Goal: Use online tool/utility: Utilize a website feature to perform a specific function

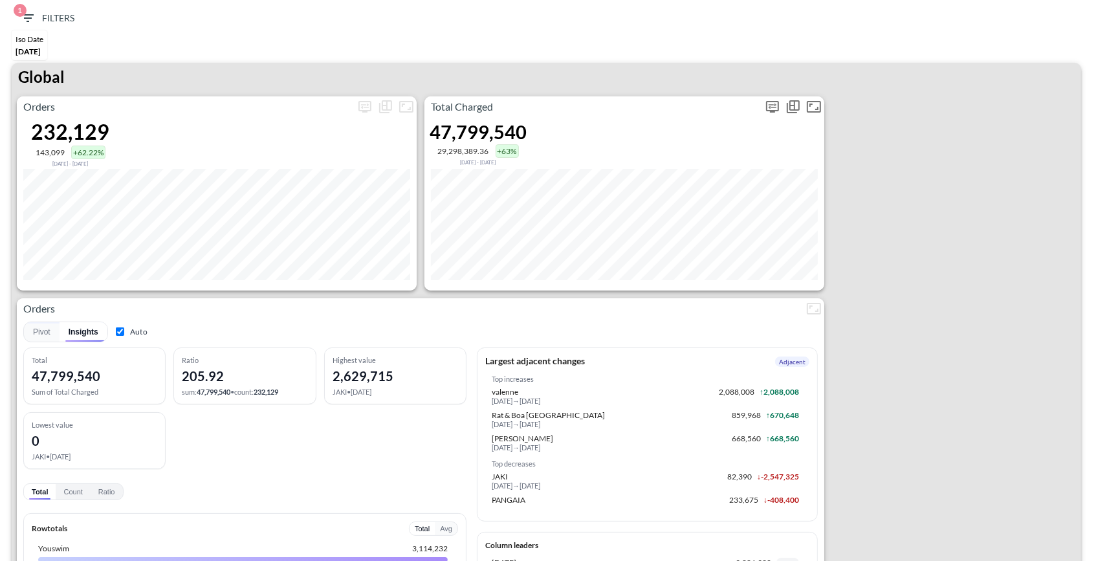
click at [776, 105] on icon "more" at bounding box center [773, 107] width 16 height 16
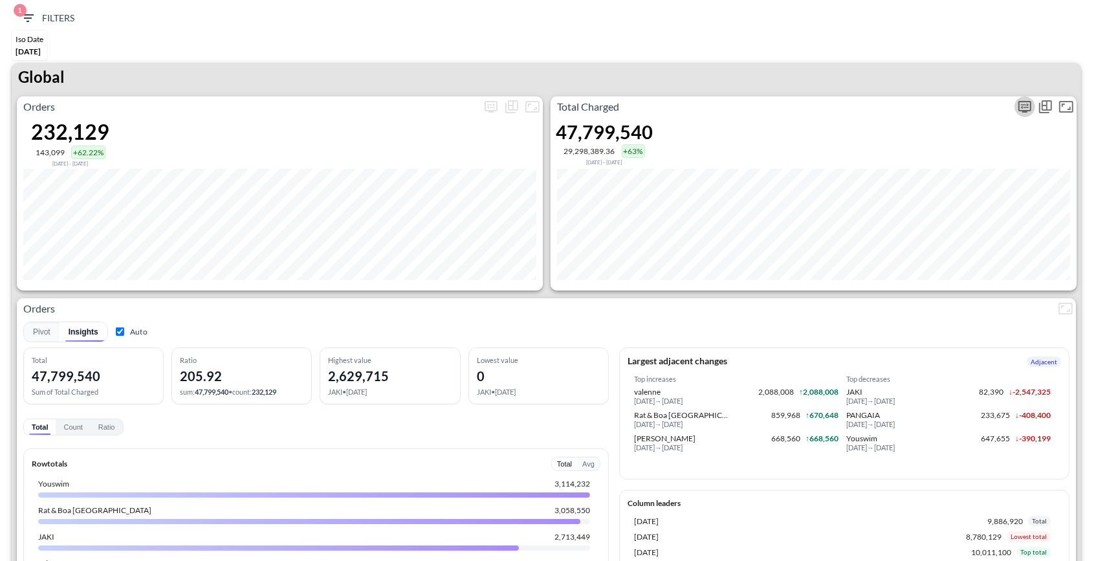
click at [1032, 107] on icon "more" at bounding box center [1025, 107] width 16 height 16
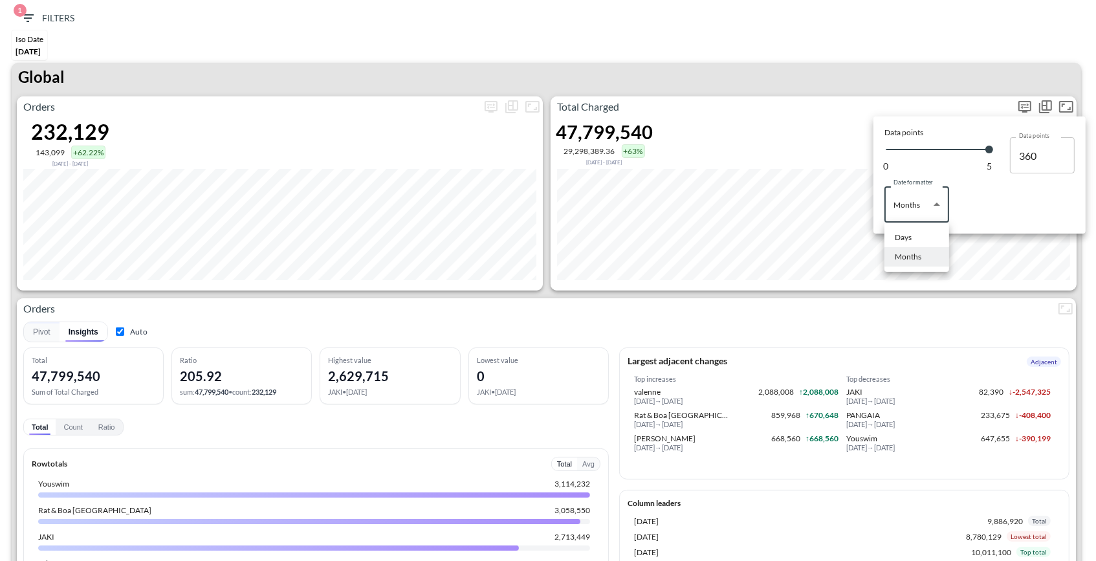
click at [932, 201] on body "BI.P.EYE, Interactive Analytics Dashboards 1 Filters Iso Date [DATE] Global Ord…" at bounding box center [548, 280] width 1096 height 561
click at [921, 235] on li "Days" at bounding box center [916, 237] width 65 height 19
type input "Days"
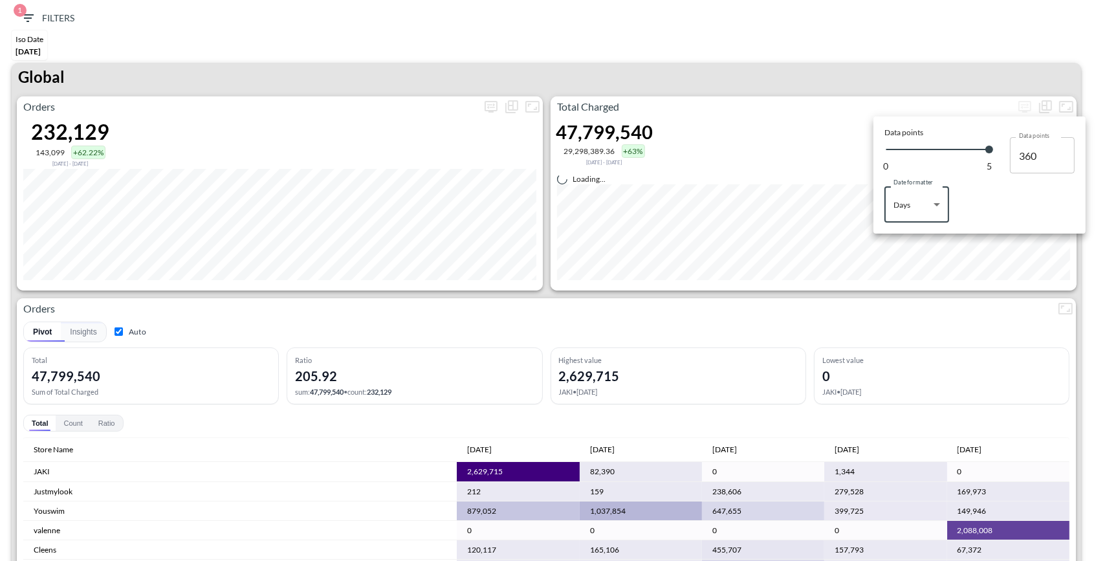
type input "145"
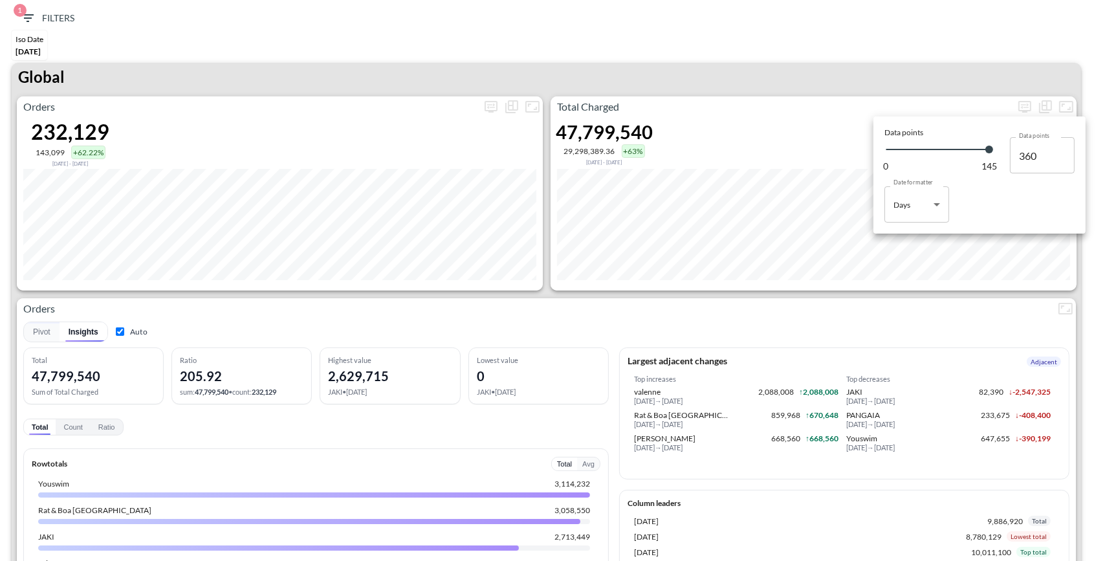
click at [837, 111] on div at bounding box center [548, 280] width 1096 height 561
